Goal: Communication & Community: Answer question/provide support

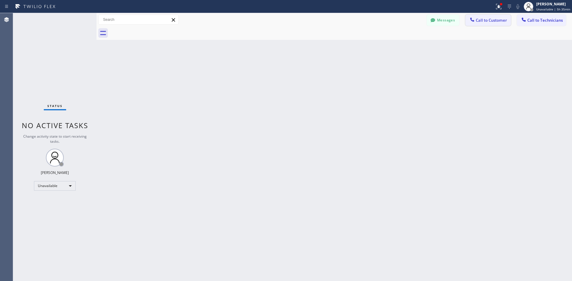
click at [480, 18] on span "Call to Customer" at bounding box center [491, 20] width 31 height 5
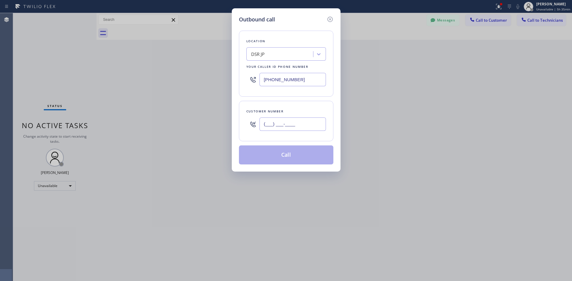
click at [266, 124] on input "(___) ___-____" at bounding box center [292, 124] width 66 height 13
paste input "718) 757-4983"
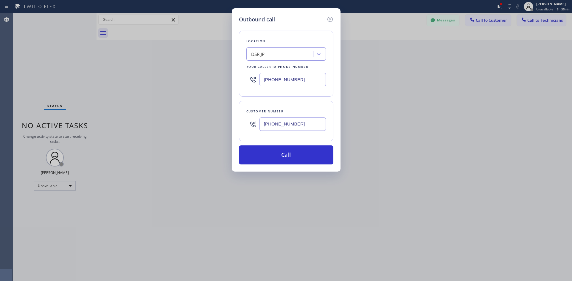
type input "[PHONE_NUMBER]"
click at [295, 155] on button "Call" at bounding box center [286, 155] width 94 height 19
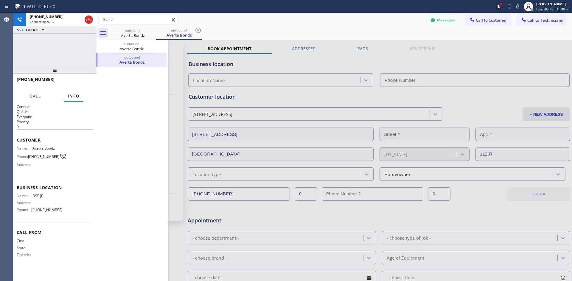
type input "[PHONE_NUMBER]"
click at [82, 81] on span "HANG UP" at bounding box center [79, 82] width 18 height 4
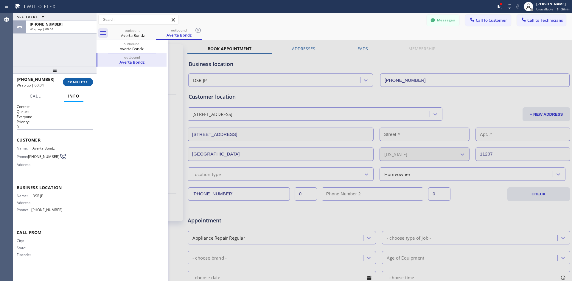
click at [79, 82] on span "COMPLETE" at bounding box center [78, 82] width 21 height 4
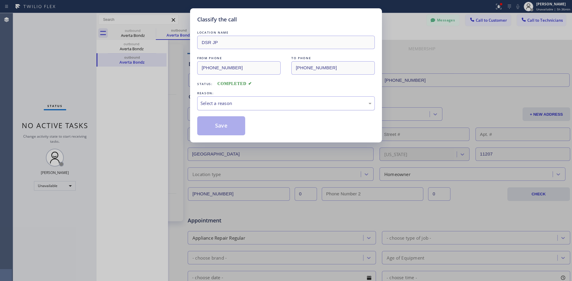
click at [278, 98] on div "Select a reason" at bounding box center [286, 103] width 178 height 14
click at [223, 128] on button "Save" at bounding box center [221, 125] width 48 height 19
click at [231, 127] on button "Save" at bounding box center [221, 125] width 48 height 19
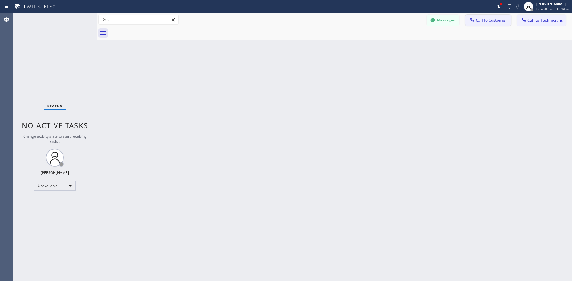
click at [482, 20] on span "Call to Customer" at bounding box center [491, 20] width 31 height 5
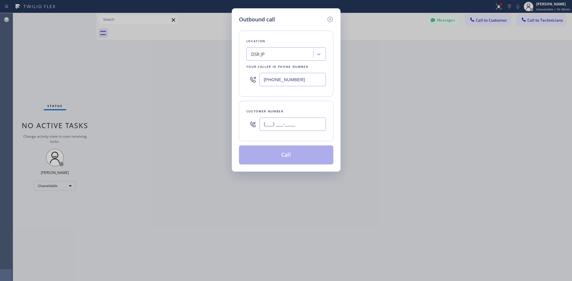
click at [278, 123] on input "(___) ___-____" at bounding box center [292, 124] width 66 height 13
paste input "718) 757-4983"
type input "[PHONE_NUMBER]"
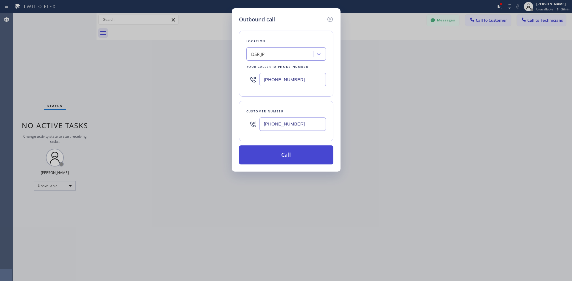
click at [284, 155] on button "Call" at bounding box center [286, 155] width 94 height 19
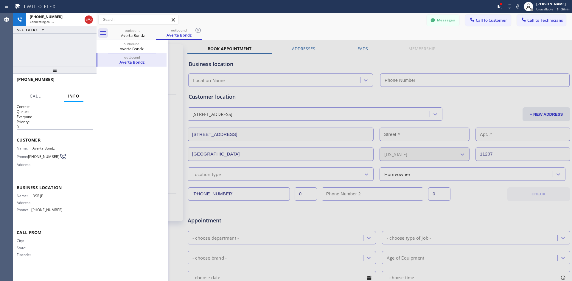
type input "[PHONE_NUMBER]"
click at [79, 82] on span "HANG UP" at bounding box center [79, 82] width 18 height 4
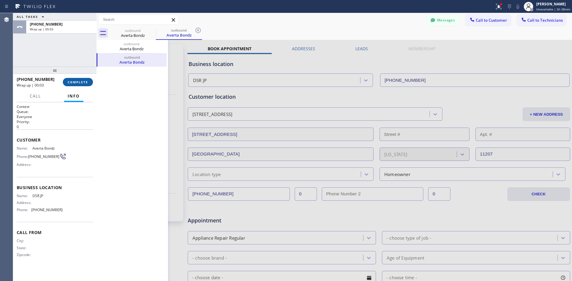
click at [80, 84] on span "COMPLETE" at bounding box center [78, 82] width 21 height 4
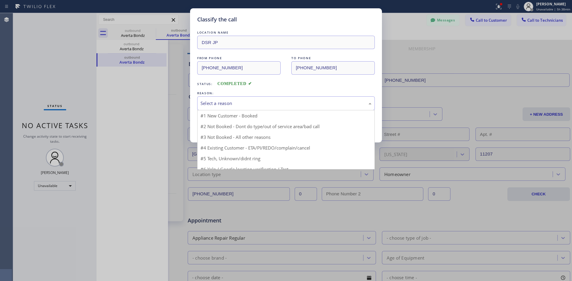
click at [252, 102] on div "Select a reason" at bounding box center [285, 103] width 171 height 7
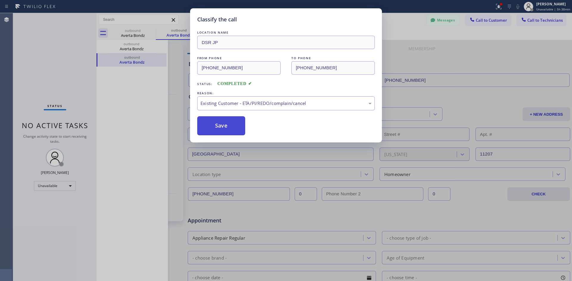
click at [230, 129] on button "Save" at bounding box center [221, 125] width 48 height 19
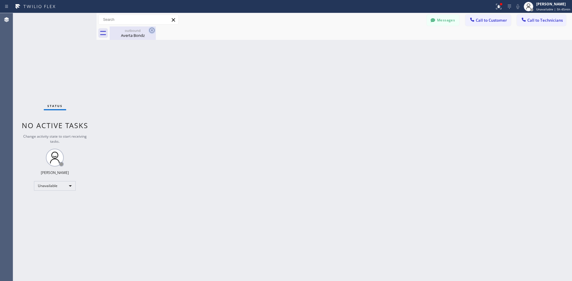
click at [150, 30] on icon at bounding box center [151, 30] width 7 height 7
click at [491, 18] on span "Call to Customer" at bounding box center [491, 20] width 31 height 5
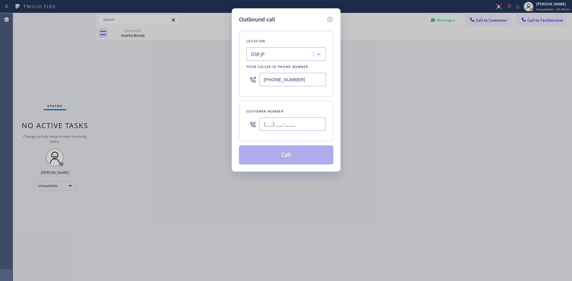
click at [266, 124] on input "(___) ___-____" at bounding box center [292, 124] width 66 height 13
paste input "773) 793-3974"
type input "[PHONE_NUMBER]"
click at [290, 155] on button "Call" at bounding box center [286, 155] width 94 height 19
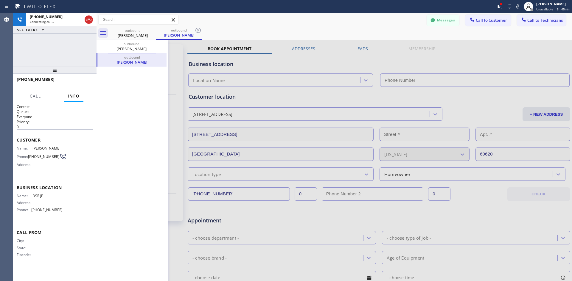
type input "[PHONE_NUMBER]"
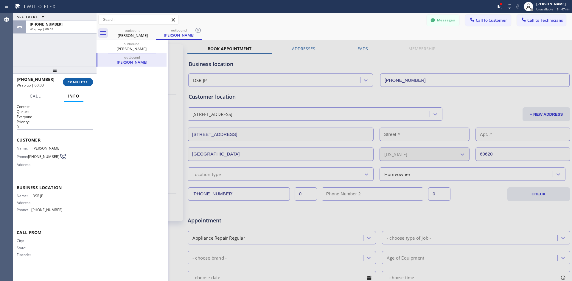
click at [77, 82] on span "COMPLETE" at bounding box center [78, 82] width 21 height 4
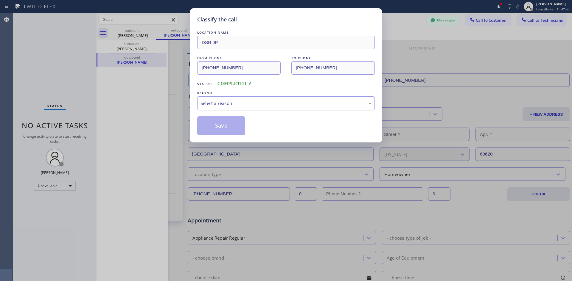
click at [231, 99] on div "Select a reason" at bounding box center [286, 103] width 178 height 14
click at [229, 123] on button "Save" at bounding box center [221, 125] width 48 height 19
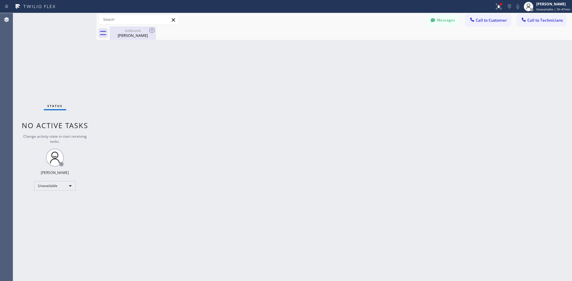
click at [151, 35] on div "[PERSON_NAME]" at bounding box center [132, 35] width 45 height 5
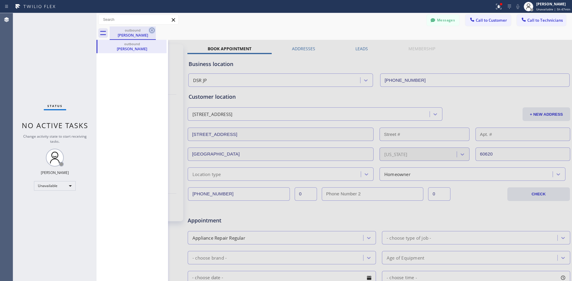
click at [153, 31] on icon at bounding box center [151, 30] width 5 height 5
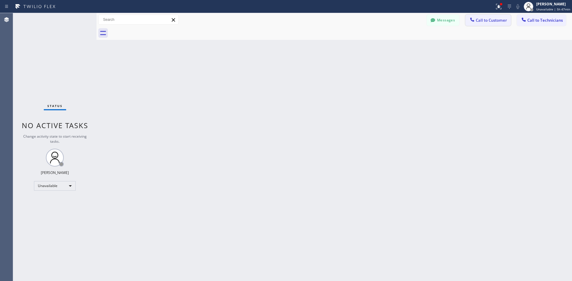
click at [491, 20] on span "Call to Customer" at bounding box center [491, 20] width 31 height 5
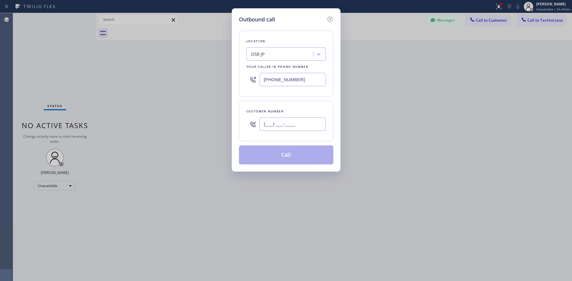
click at [266, 123] on input "(___) ___-____" at bounding box center [292, 124] width 66 height 13
paste input "708) 926-4086"
type input "[PHONE_NUMBER]"
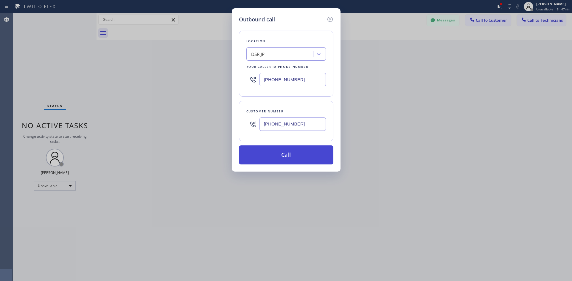
click at [287, 152] on button "Call" at bounding box center [286, 155] width 94 height 19
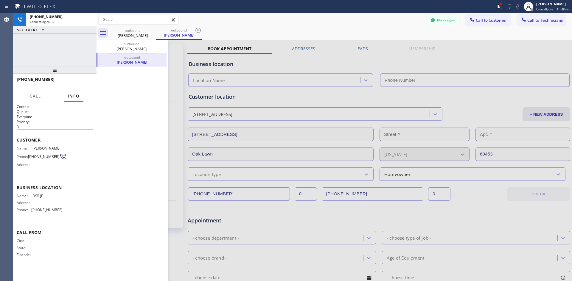
type input "[PHONE_NUMBER]"
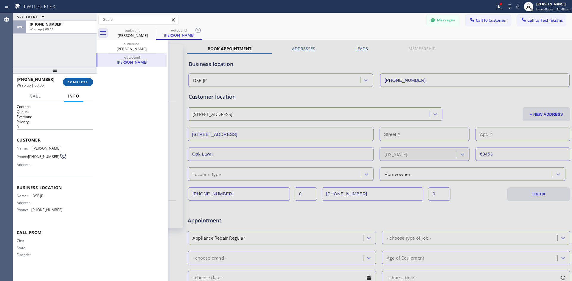
click at [74, 84] on span "COMPLETE" at bounding box center [78, 82] width 21 height 4
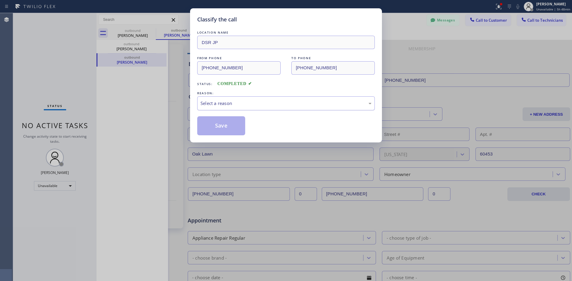
click at [231, 106] on div "Select a reason" at bounding box center [285, 103] width 171 height 7
click at [218, 125] on button "Save" at bounding box center [221, 125] width 48 height 19
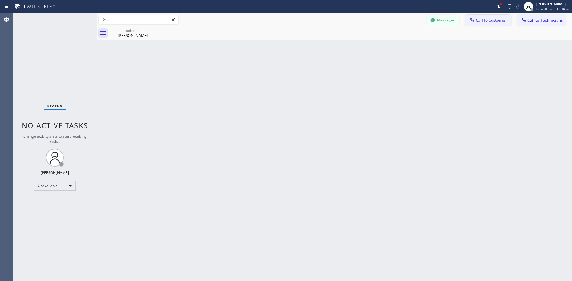
click at [491, 19] on span "Call to Customer" at bounding box center [491, 20] width 31 height 5
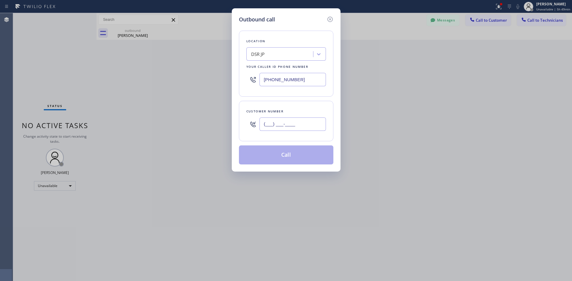
click at [266, 124] on input "(___) ___-____" at bounding box center [292, 124] width 66 height 13
paste input "708) 477-1172"
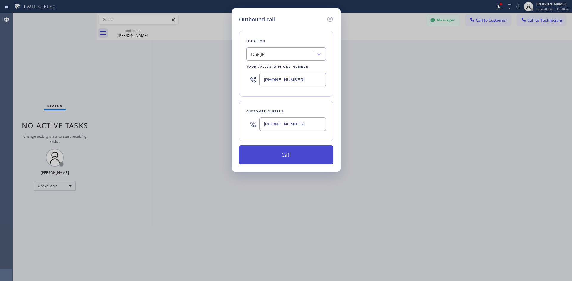
type input "[PHONE_NUMBER]"
click at [280, 154] on button "Call" at bounding box center [286, 155] width 94 height 19
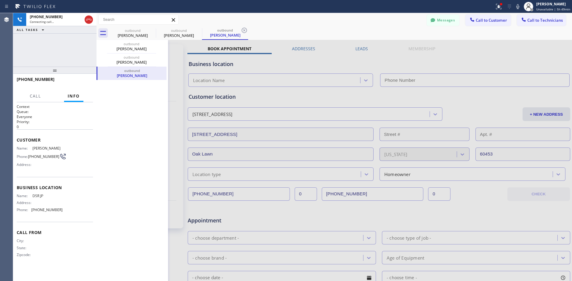
type input "[PHONE_NUMBER]"
click at [74, 83] on span "HANG UP" at bounding box center [79, 82] width 18 height 4
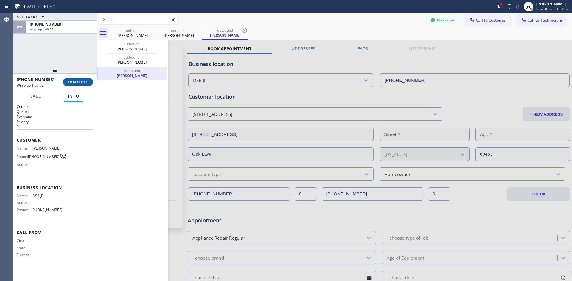
click at [78, 82] on span "COMPLETE" at bounding box center [78, 82] width 21 height 4
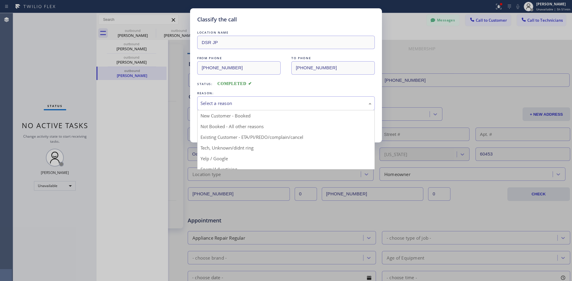
click at [231, 103] on div "Select a reason" at bounding box center [285, 103] width 171 height 7
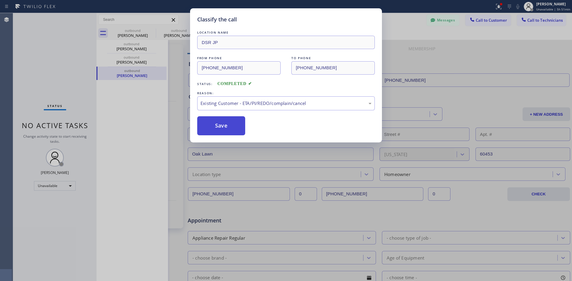
click at [228, 127] on button "Save" at bounding box center [221, 125] width 48 height 19
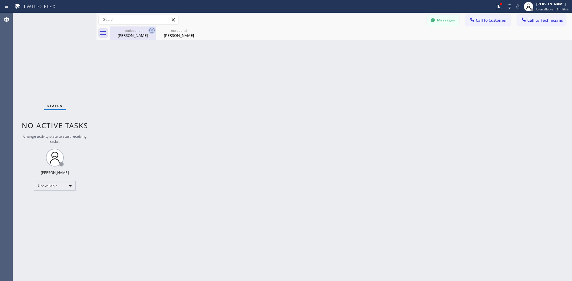
click at [153, 30] on icon at bounding box center [151, 30] width 7 height 7
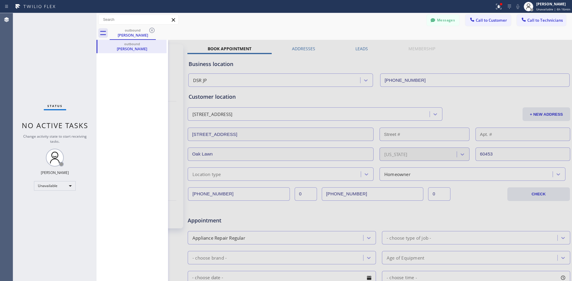
click at [150, 28] on icon at bounding box center [151, 30] width 7 height 7
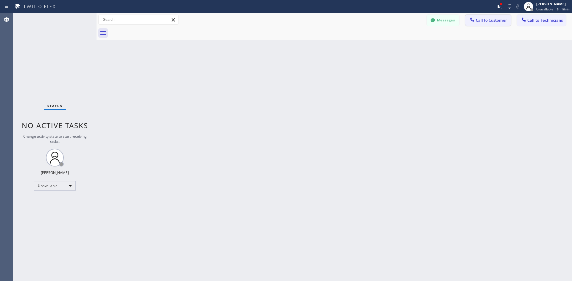
click at [495, 18] on span "Call to Customer" at bounding box center [491, 20] width 31 height 5
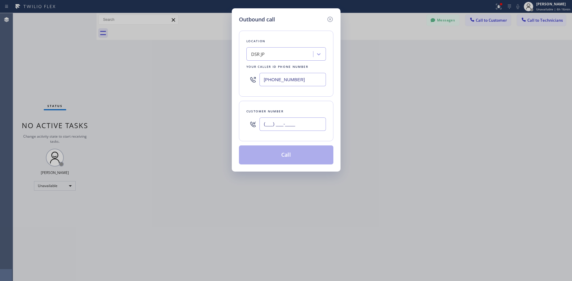
click at [268, 124] on input "(___) ___-____" at bounding box center [292, 124] width 66 height 13
click at [266, 125] on input "(___) ___-____" at bounding box center [292, 124] width 66 height 13
paste input "858) 603-7023"
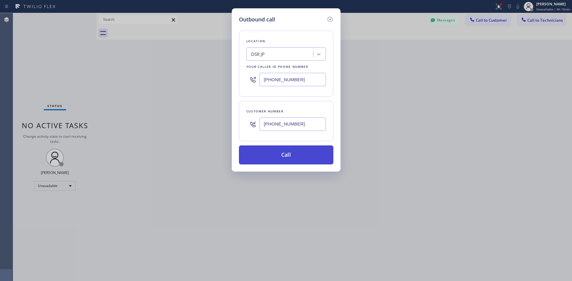
type input "[PHONE_NUMBER]"
click at [288, 161] on button "Call" at bounding box center [286, 155] width 94 height 19
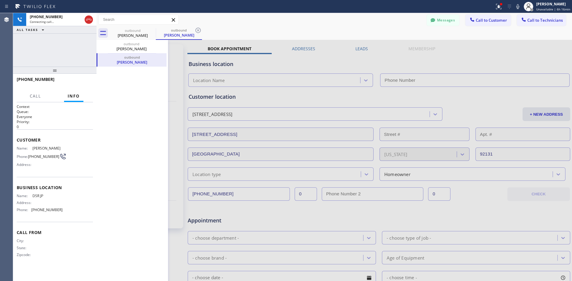
type input "[PHONE_NUMBER]"
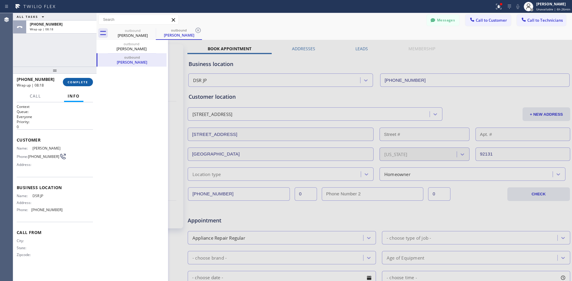
click at [82, 84] on span "COMPLETE" at bounding box center [78, 82] width 21 height 4
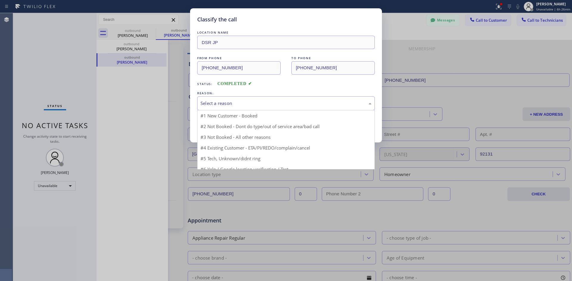
click at [255, 101] on div "Select a reason" at bounding box center [285, 103] width 171 height 7
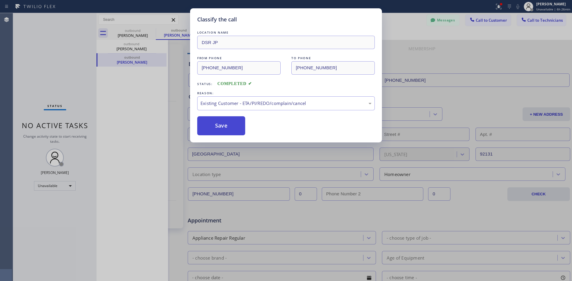
click at [225, 129] on button "Save" at bounding box center [221, 125] width 48 height 19
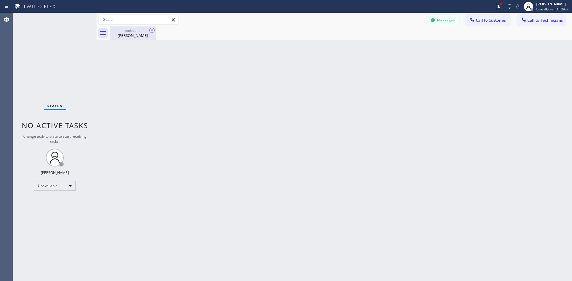
click at [131, 34] on div "[PERSON_NAME]" at bounding box center [132, 35] width 45 height 5
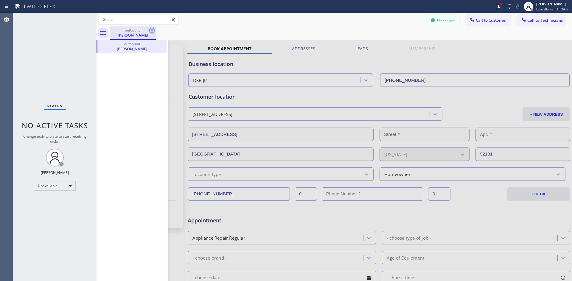
click at [152, 32] on icon at bounding box center [151, 30] width 7 height 7
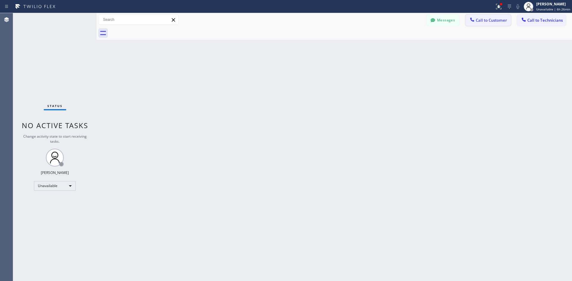
click at [497, 22] on span "Call to Customer" at bounding box center [491, 20] width 31 height 5
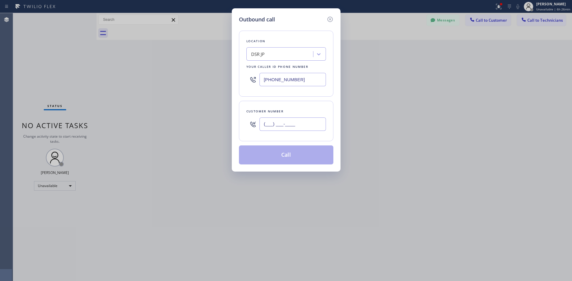
click at [264, 125] on input "(___) ___-____" at bounding box center [292, 124] width 66 height 13
paste input "619) 888-8849"
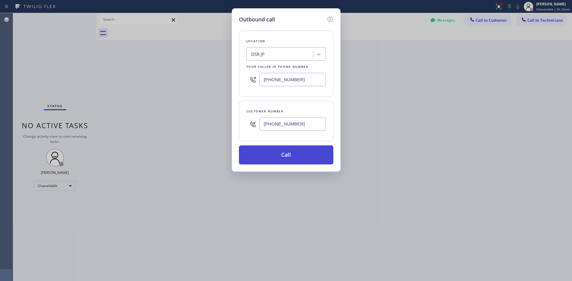
type input "[PHONE_NUMBER]"
click at [284, 158] on button "Call" at bounding box center [286, 155] width 94 height 19
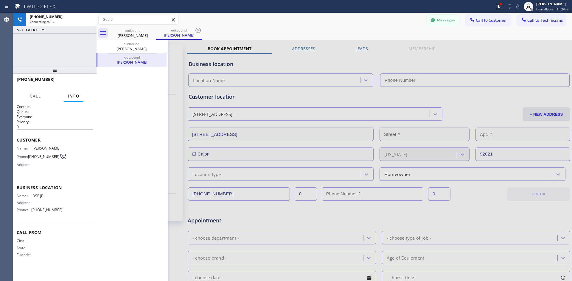
type input "[PHONE_NUMBER]"
click at [82, 79] on button "HANG UP" at bounding box center [79, 82] width 28 height 8
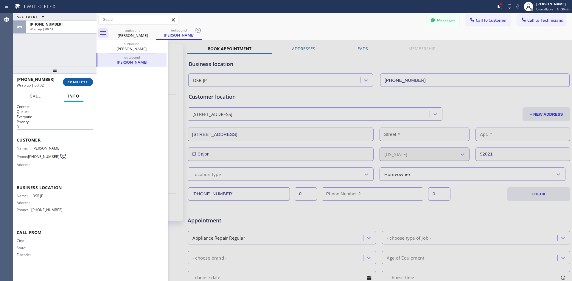
click at [83, 82] on span "COMPLETE" at bounding box center [78, 82] width 21 height 4
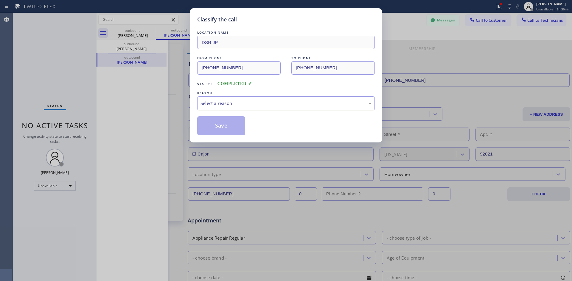
click at [229, 107] on div "Select a reason" at bounding box center [286, 103] width 178 height 14
click at [227, 123] on button "Save" at bounding box center [221, 125] width 48 height 19
